Goal: Find contact information: Find contact information

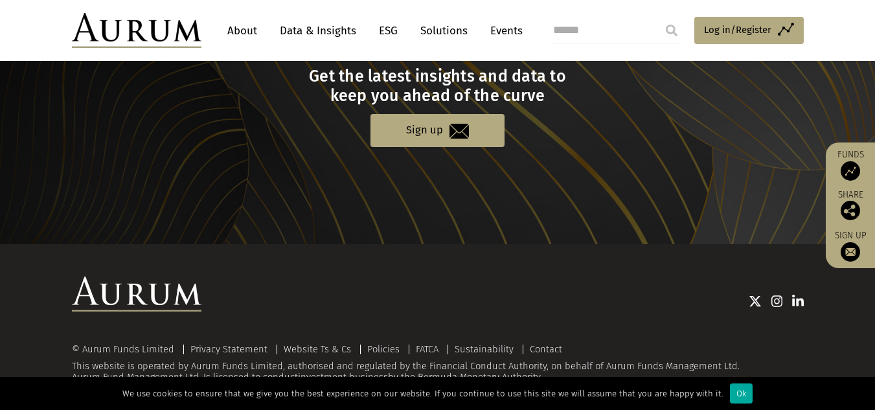
scroll to position [1380, 0]
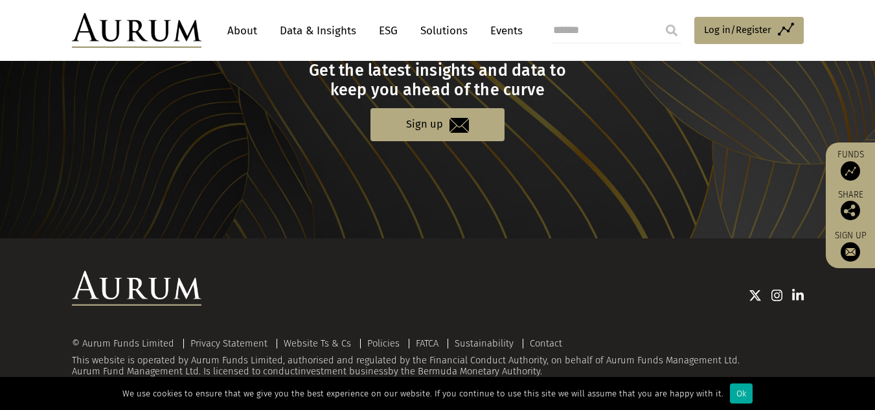
drag, startPoint x: 884, startPoint y: 47, endPoint x: 884, endPoint y: 408, distance: 360.6
click at [732, 394] on div "Ok" at bounding box center [741, 393] width 23 height 20
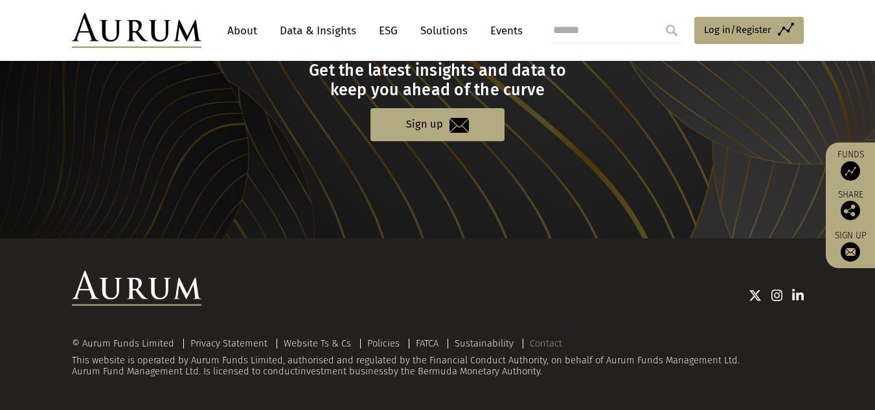
click at [540, 342] on link "Contact" at bounding box center [546, 343] width 32 height 12
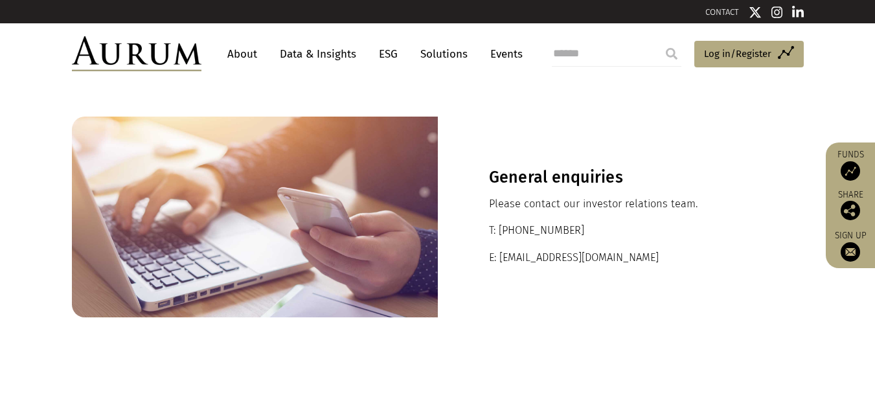
click at [546, 260] on p "E: [EMAIL_ADDRESS][DOMAIN_NAME]" at bounding box center [621, 257] width 264 height 17
copy p "[EMAIL_ADDRESS][DOMAIN_NAME]"
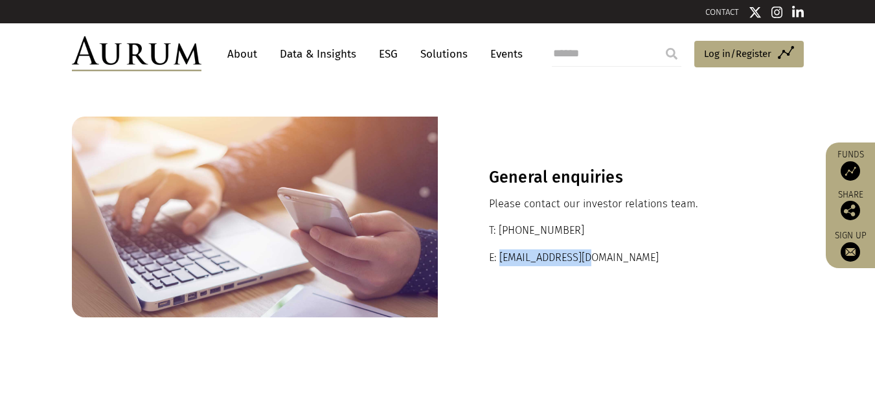
drag, startPoint x: 620, startPoint y: 256, endPoint x: 498, endPoint y: 262, distance: 121.9
click at [498, 262] on p "E: [EMAIL_ADDRESS][DOMAIN_NAME]" at bounding box center [621, 257] width 264 height 17
